Goal: Task Accomplishment & Management: Manage account settings

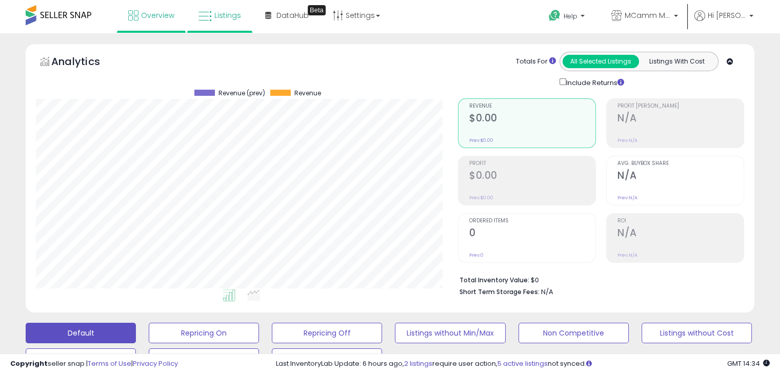
scroll to position [210, 422]
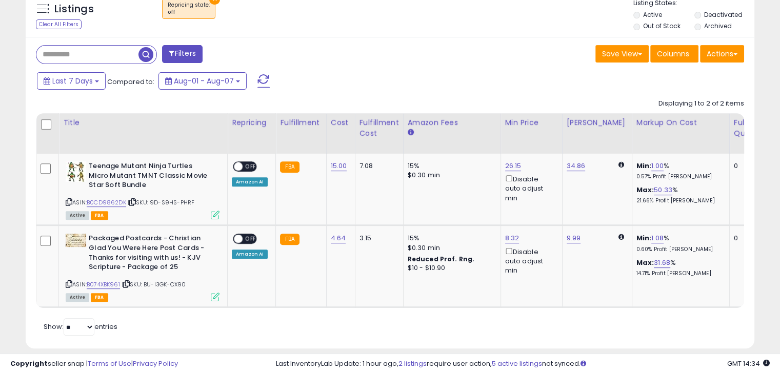
scroll to position [404, 0]
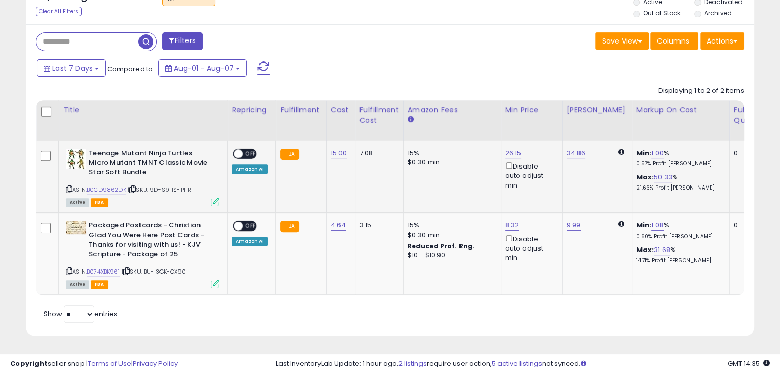
drag, startPoint x: 244, startPoint y: 143, endPoint x: 260, endPoint y: 153, distance: 19.2
click at [244, 150] on span "OFF" at bounding box center [251, 154] width 16 height 9
click at [248, 222] on span "OFF" at bounding box center [251, 226] width 16 height 9
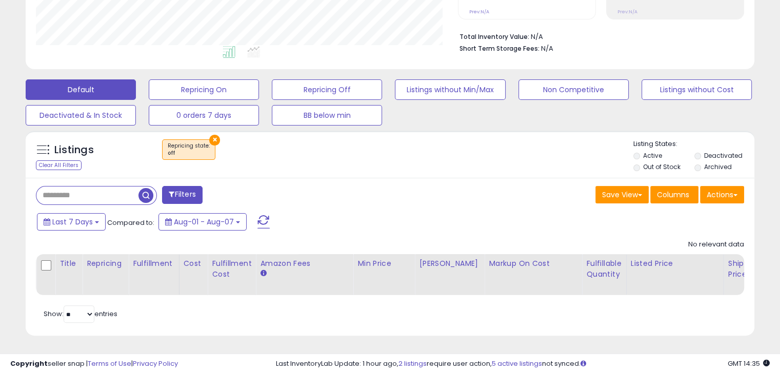
scroll to position [210, 422]
